Goal: Information Seeking & Learning: Check status

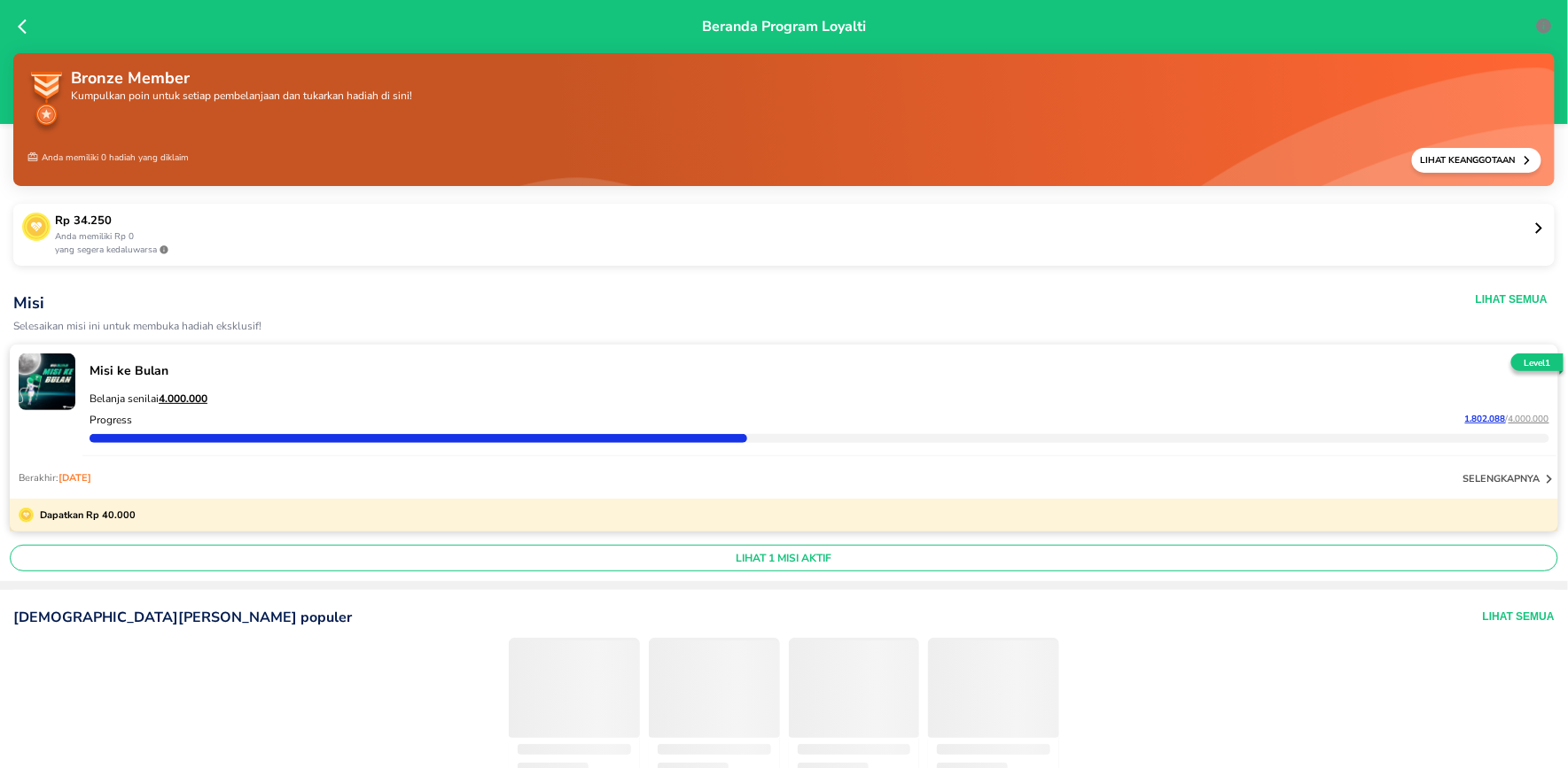
click at [323, 231] on p "Anda memiliki Rp 0" at bounding box center [794, 237] width 1478 height 13
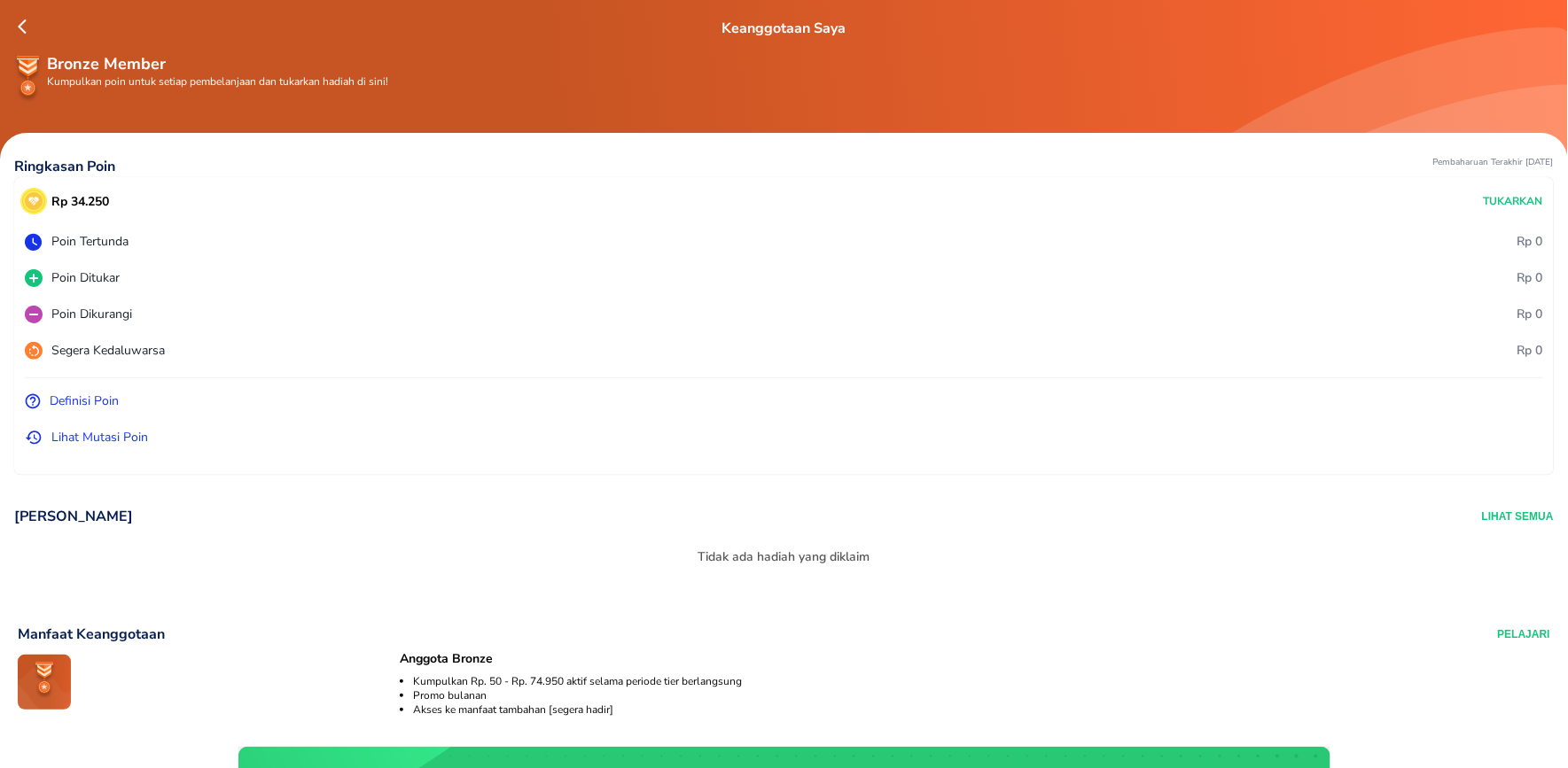
click at [111, 437] on p "Lihat Mutasi Poin" at bounding box center [99, 437] width 96 height 19
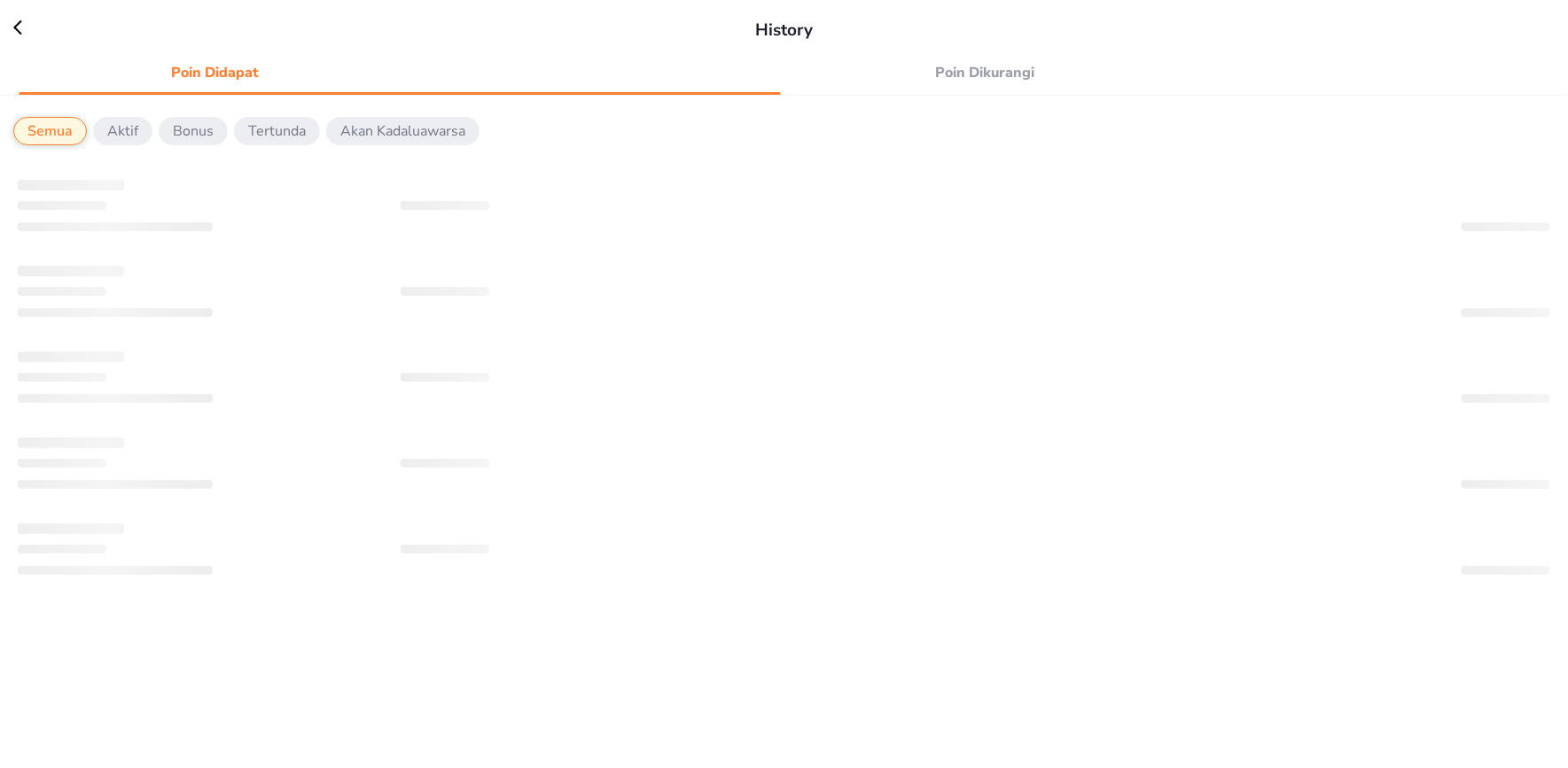
click at [947, 72] on span "Poin Dikurangi" at bounding box center [986, 72] width 371 height 25
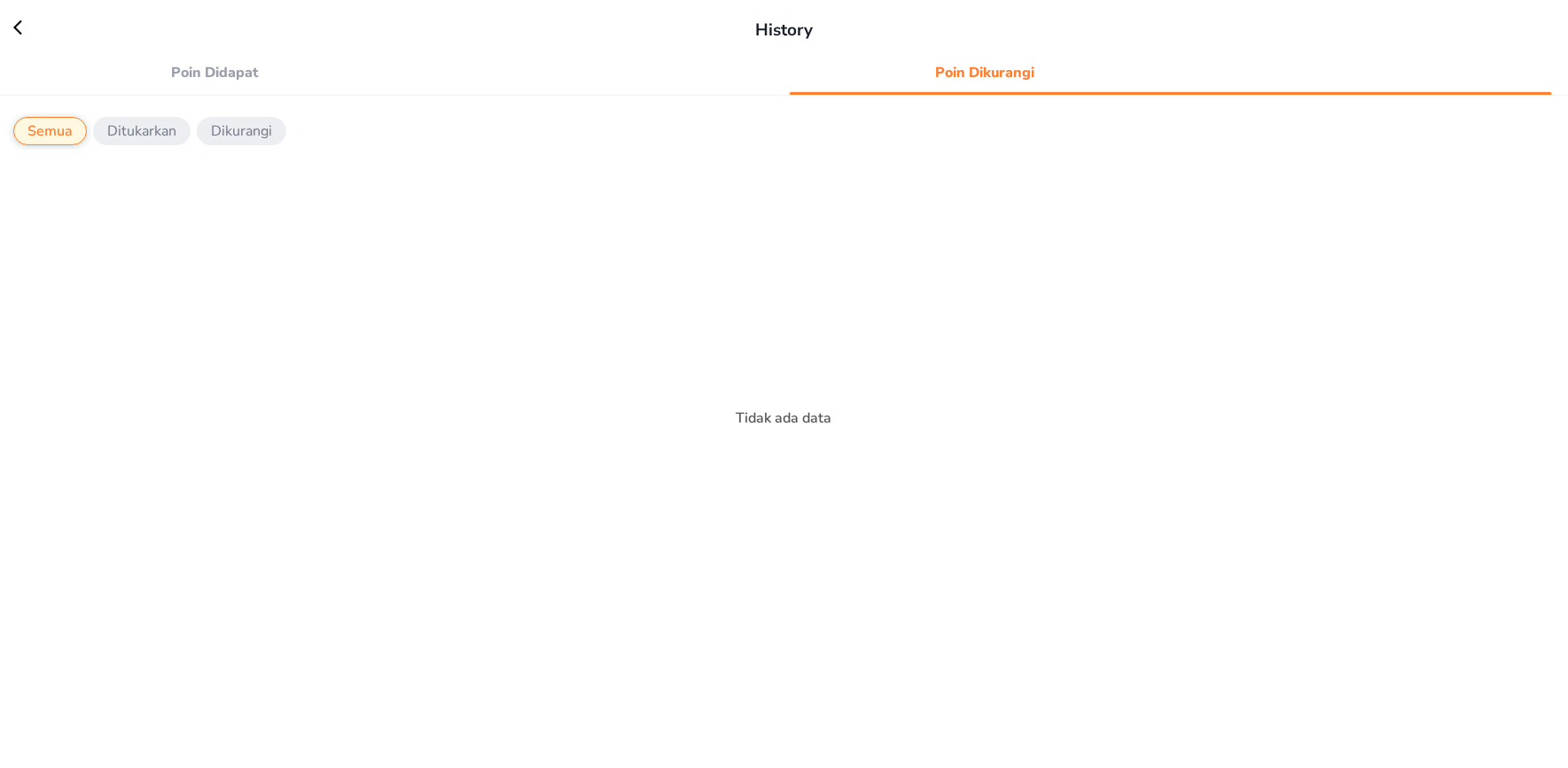
click at [228, 75] on span "Poin Didapat" at bounding box center [214, 72] width 371 height 25
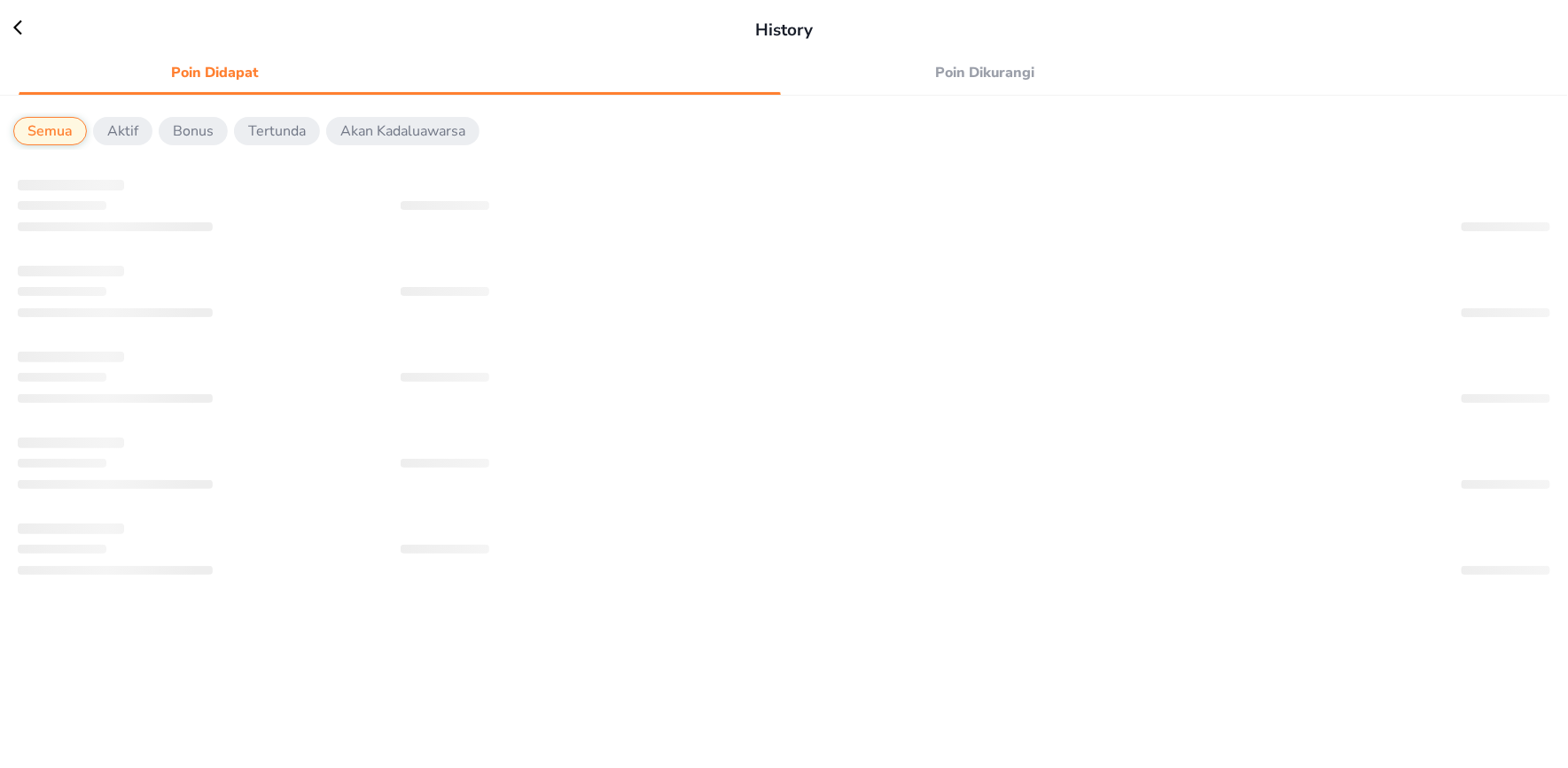
click at [959, 74] on span "Poin Dikurangi" at bounding box center [986, 72] width 371 height 25
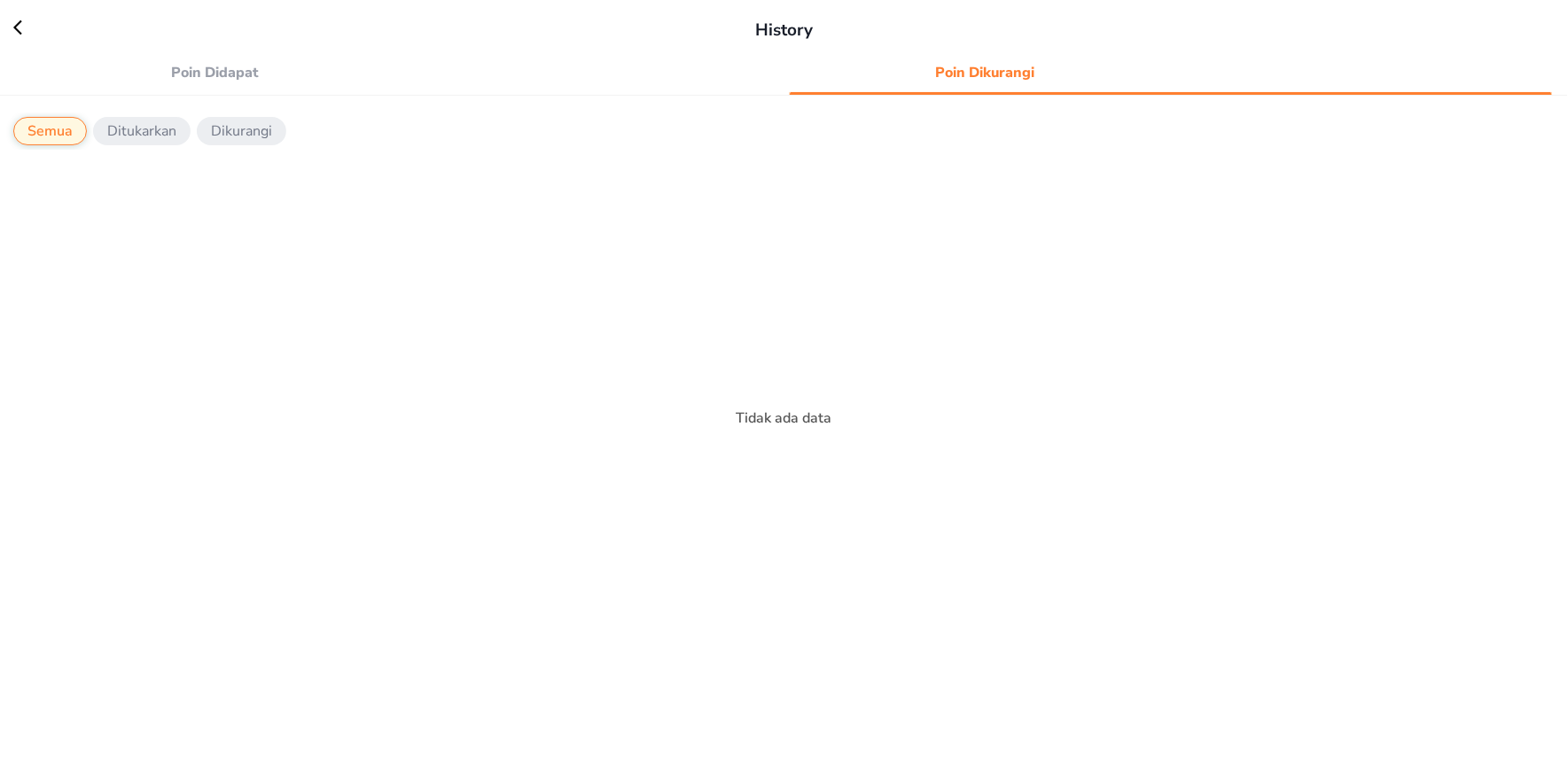
click at [202, 82] on span "Poin Didapat" at bounding box center [214, 72] width 371 height 25
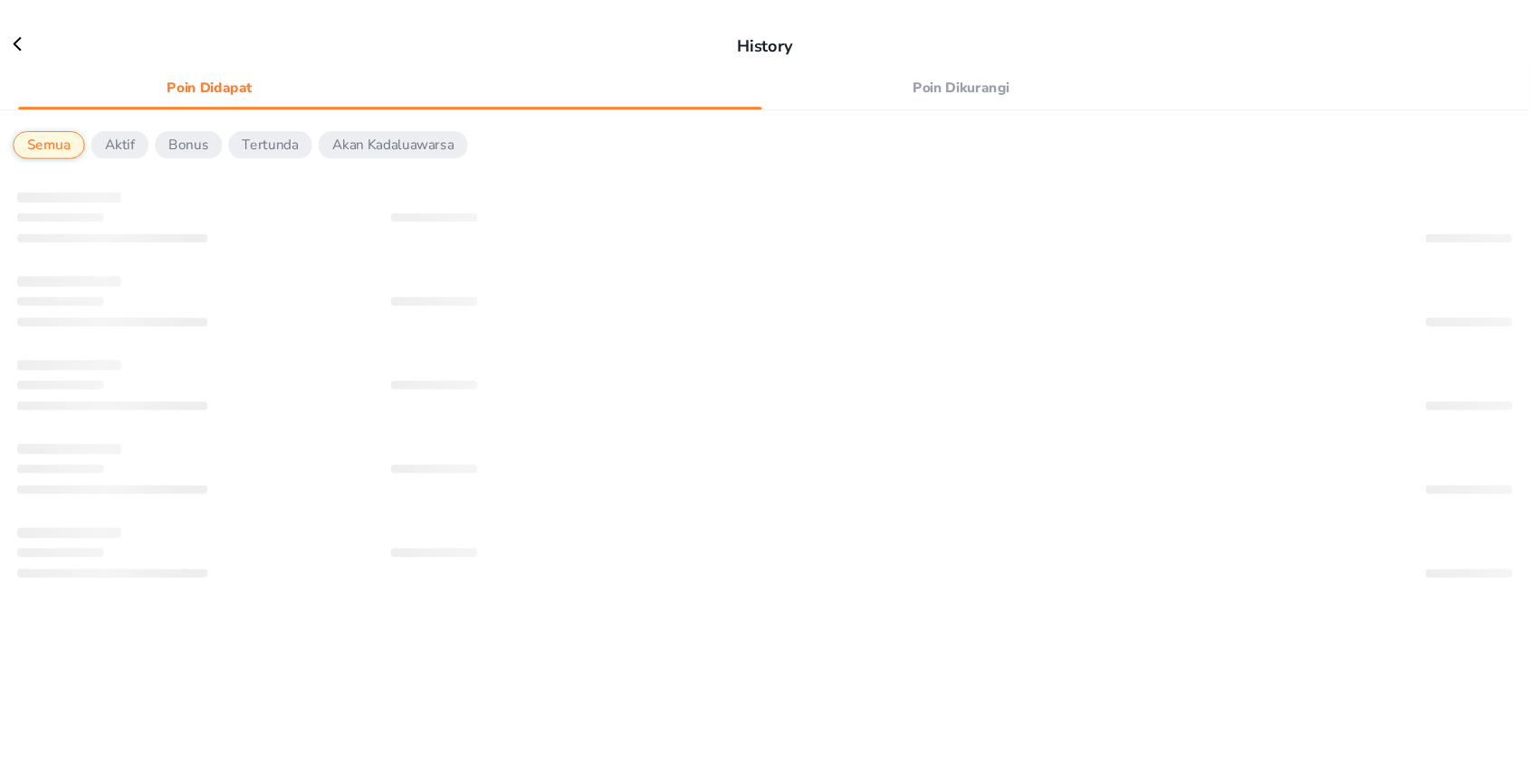
scroll to position [158, 0]
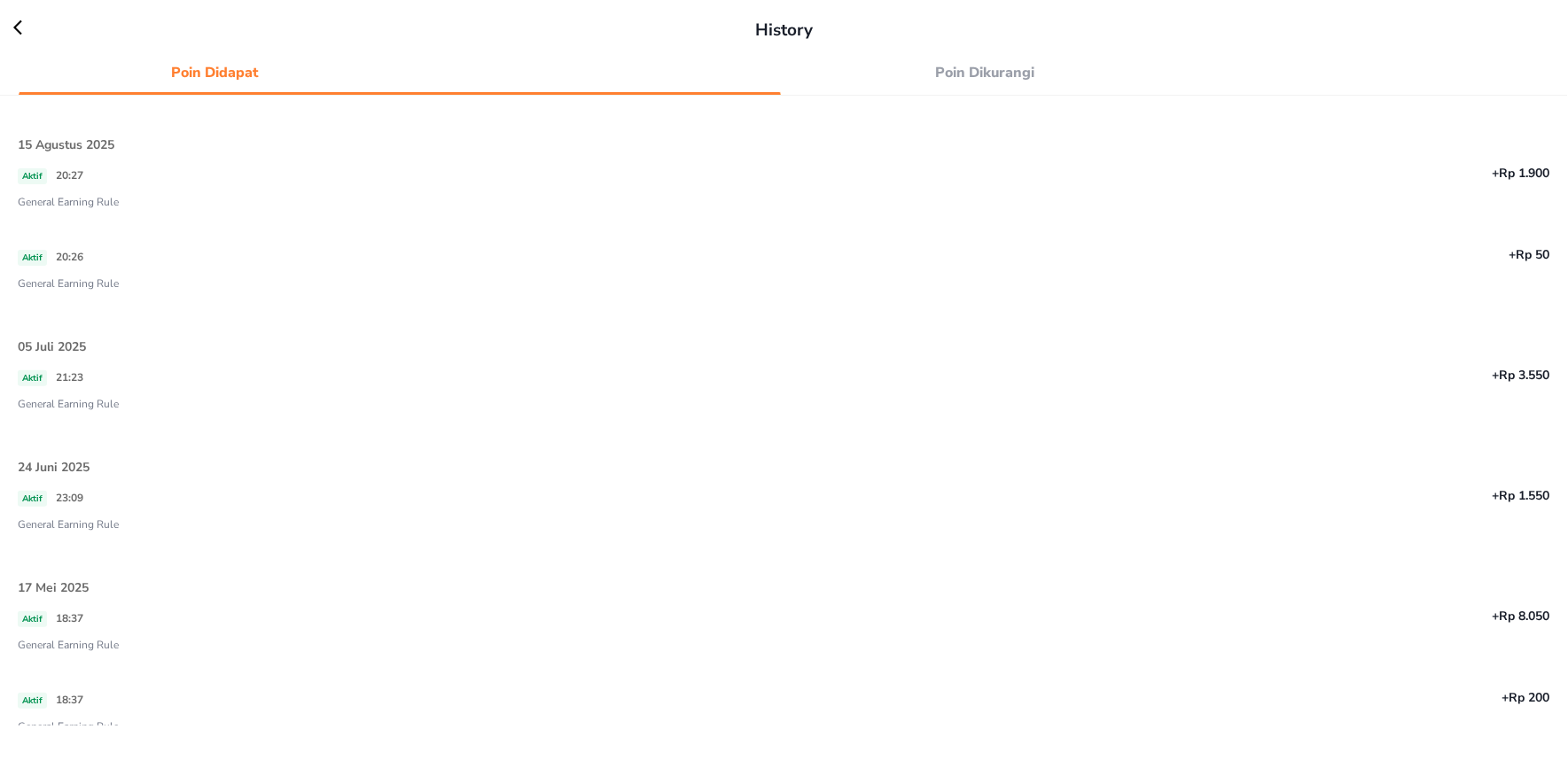
click at [983, 83] on span "Poin Dikurangi" at bounding box center [986, 72] width 371 height 25
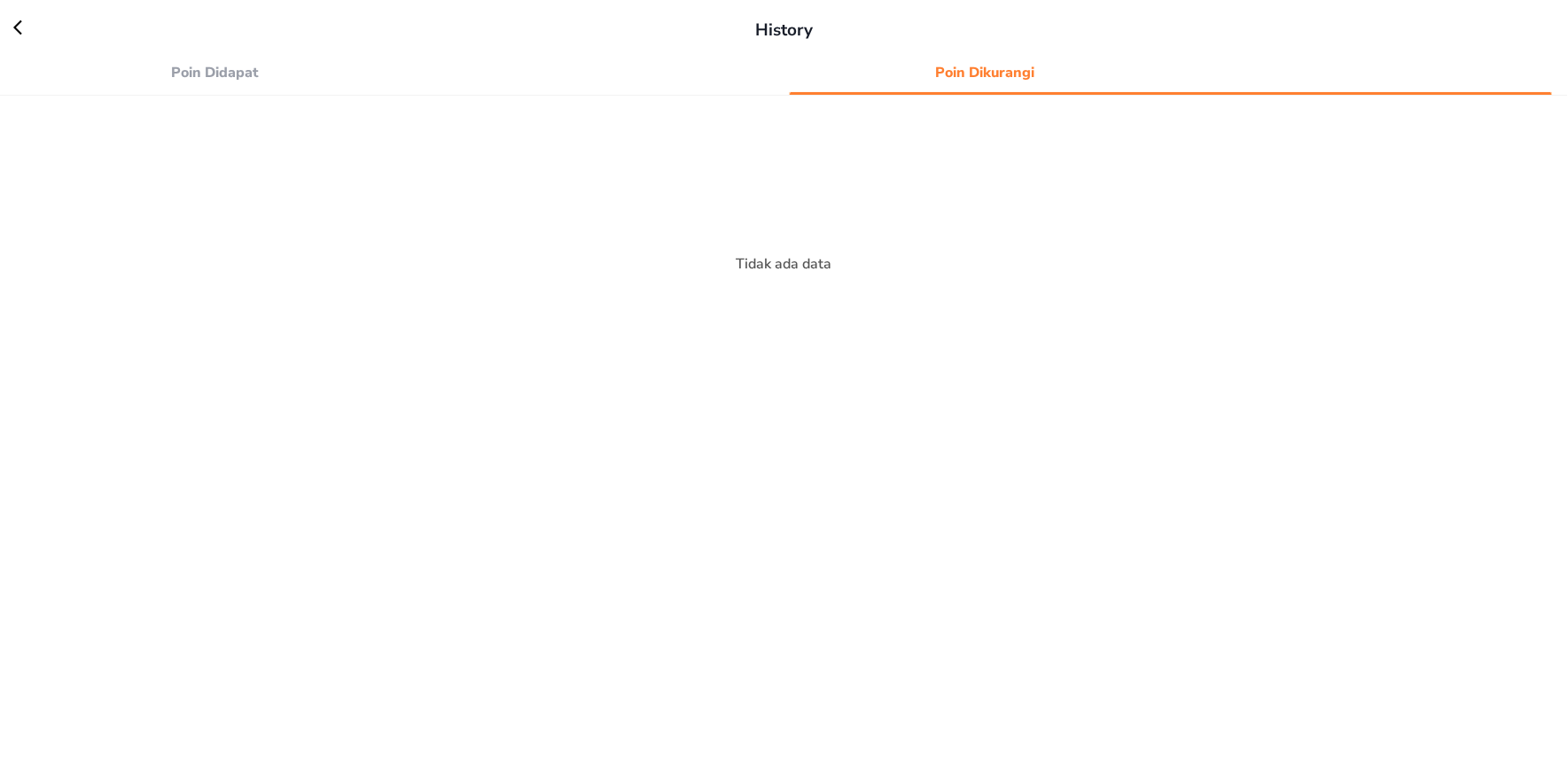
click at [24, 23] on icon at bounding box center [27, 28] width 27 height 18
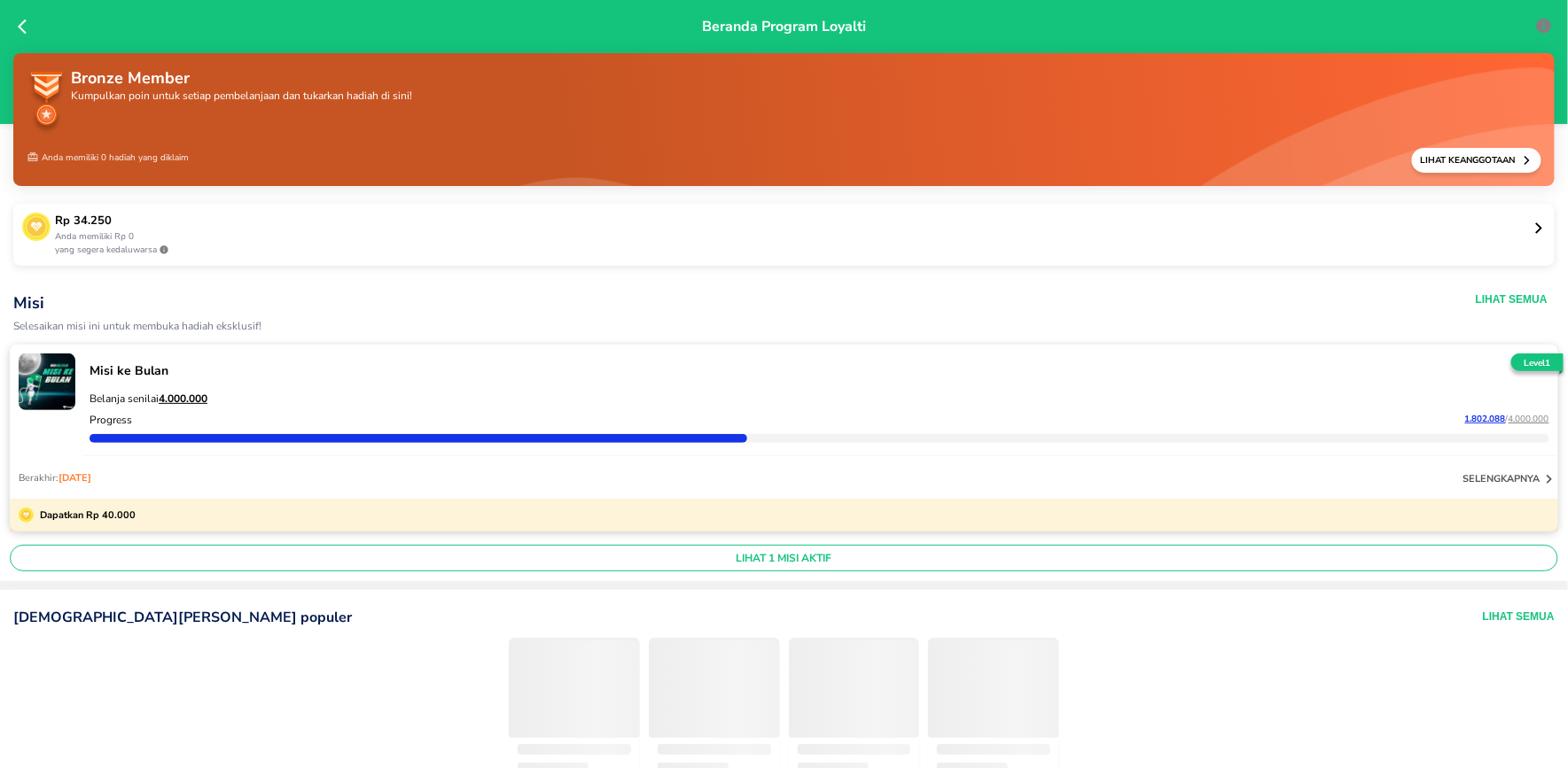
click at [1364, 219] on p "Rp 34.250" at bounding box center [794, 221] width 1478 height 18
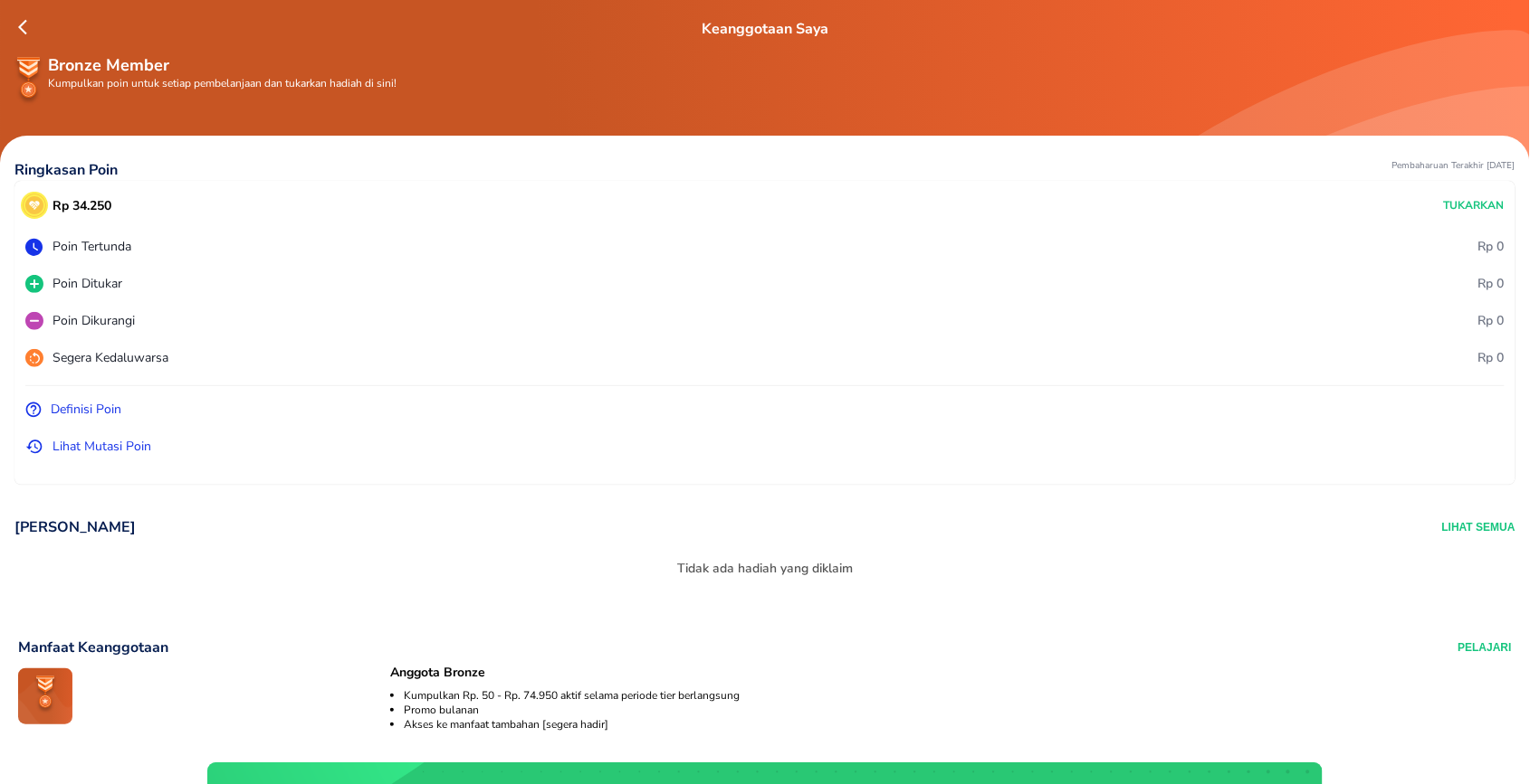
click at [89, 448] on p "Lihat Mutasi Poin" at bounding box center [101, 446] width 98 height 19
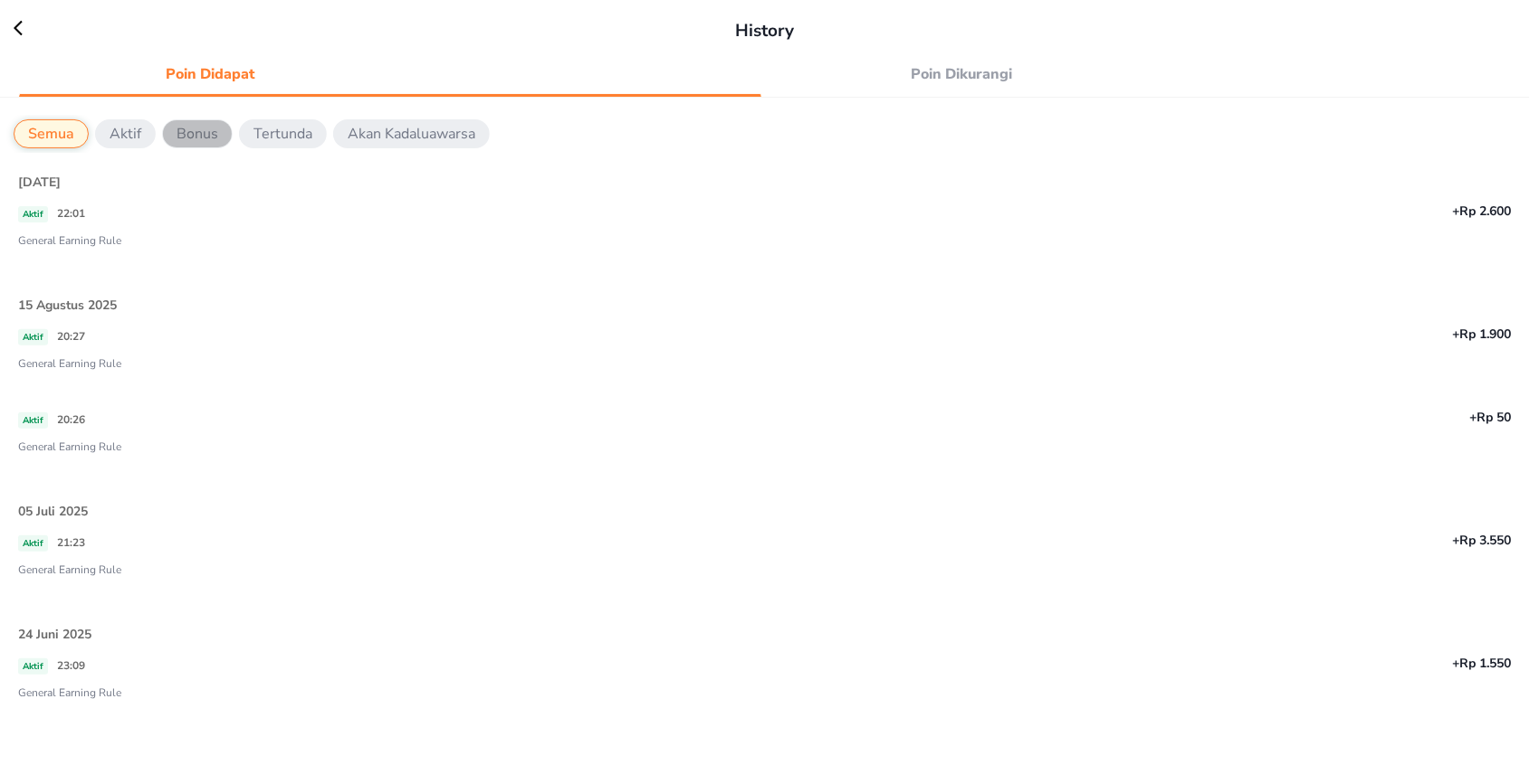
click at [206, 134] on p "Bonus" at bounding box center [197, 134] width 42 height 21
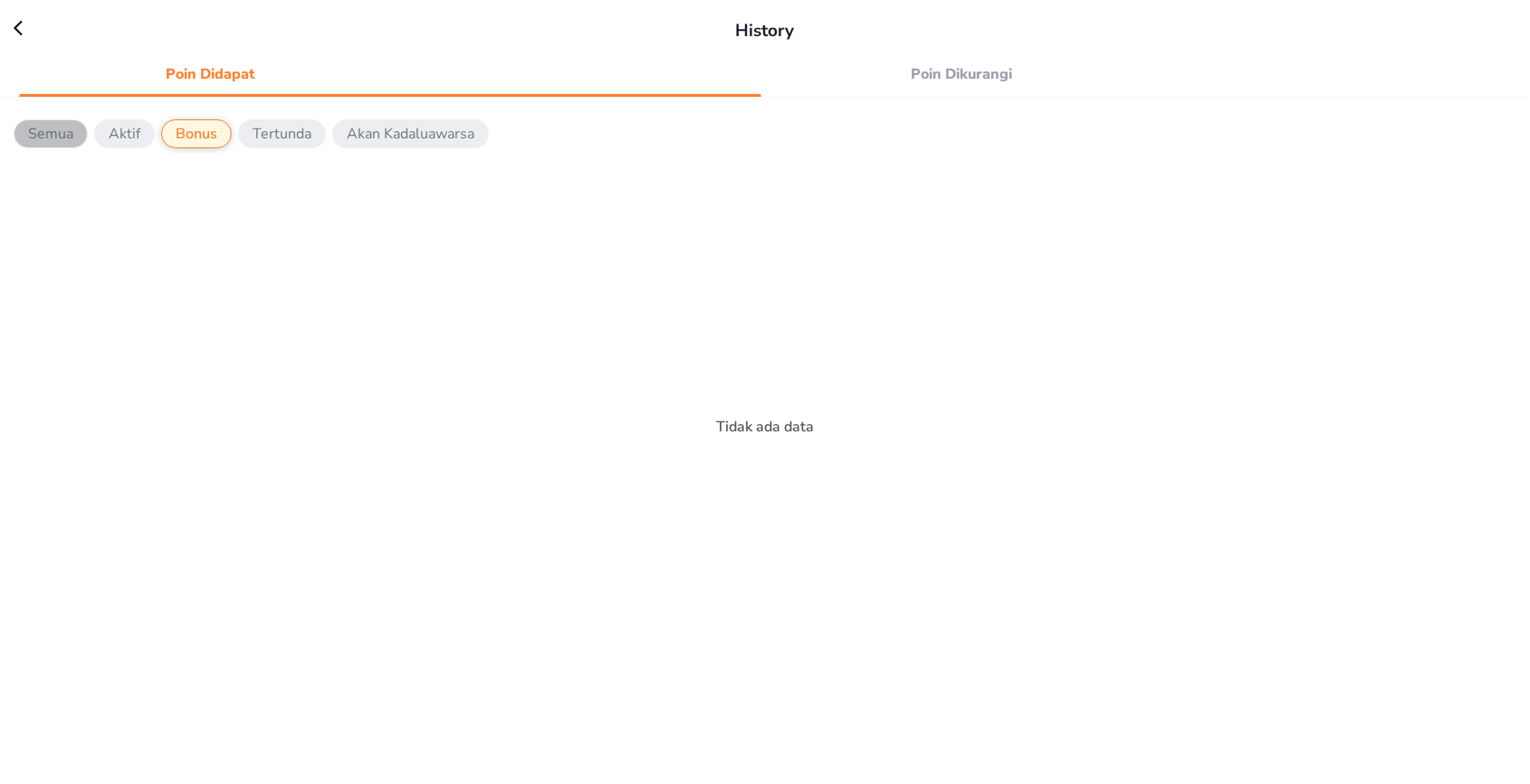
click at [53, 134] on p "Semua" at bounding box center [51, 134] width 46 height 21
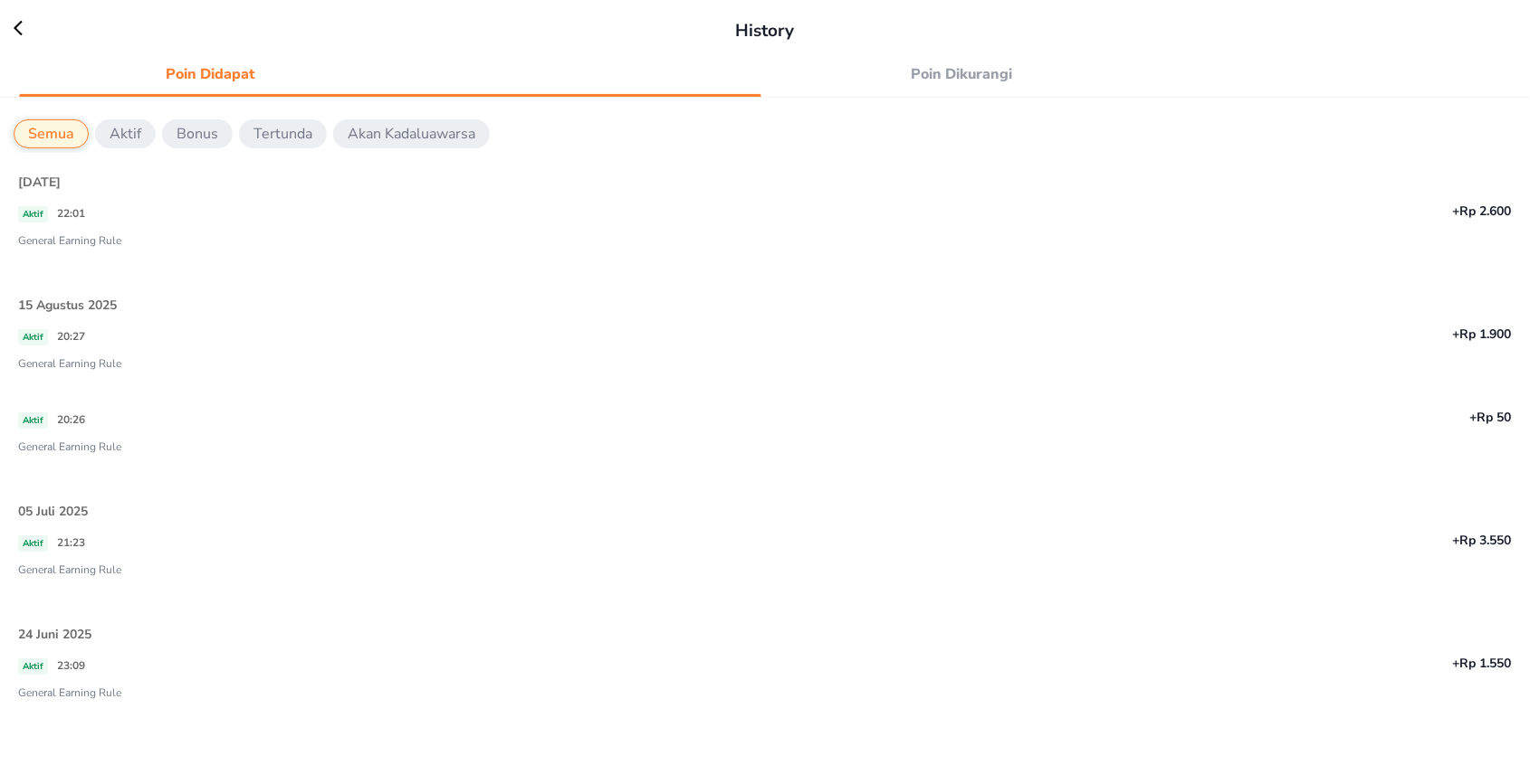
click at [932, 70] on span "Poin Dikurangi" at bounding box center [962, 74] width 361 height 25
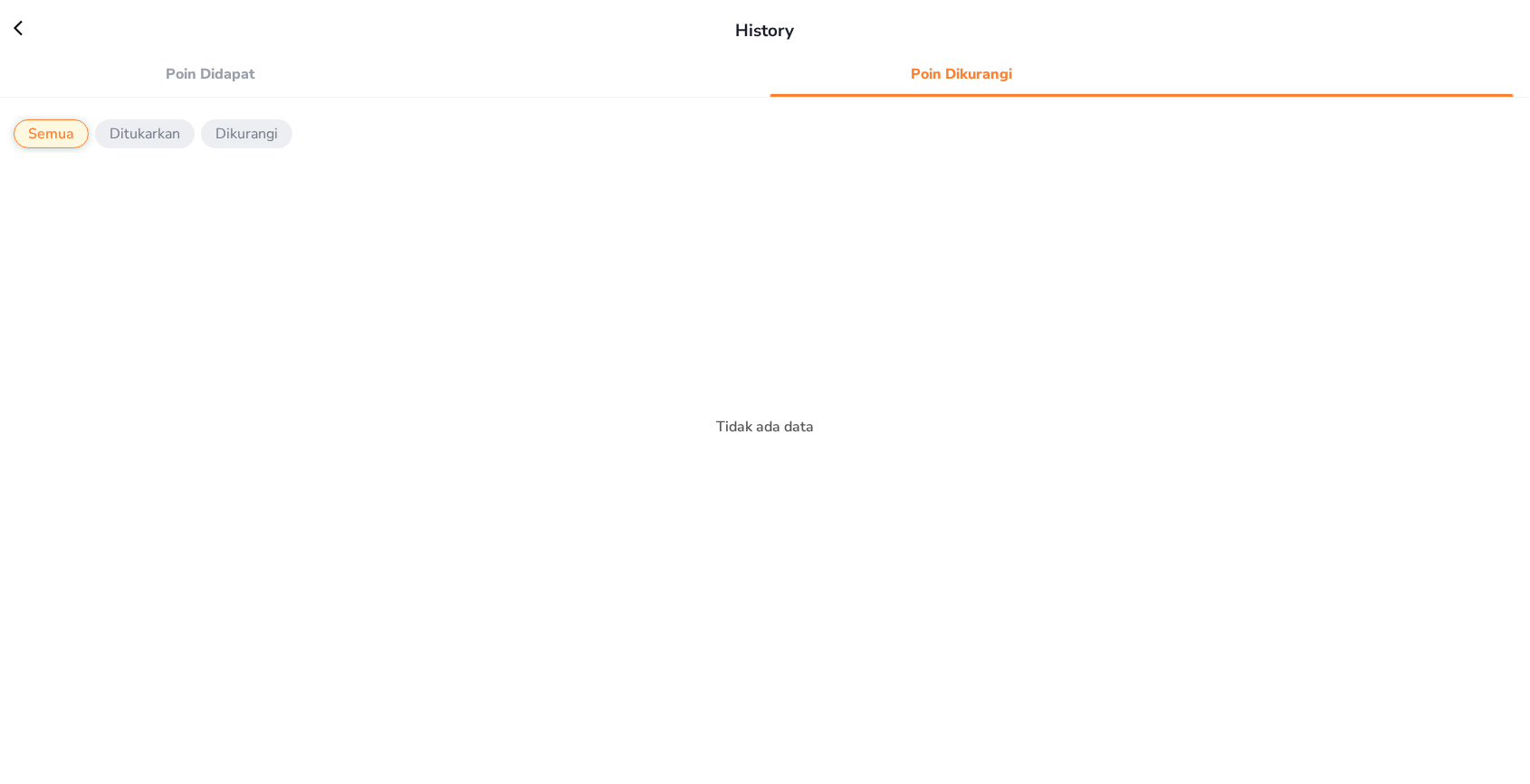
drag, startPoint x: 162, startPoint y: 123, endPoint x: 166, endPoint y: 132, distance: 9.8
click at [162, 128] on p "Ditukarkan" at bounding box center [145, 134] width 71 height 21
click at [270, 134] on p "Dikurangi" at bounding box center [247, 134] width 62 height 21
click at [210, 67] on span "Poin Didapat" at bounding box center [210, 74] width 361 height 25
